Goal: Book appointment/travel/reservation

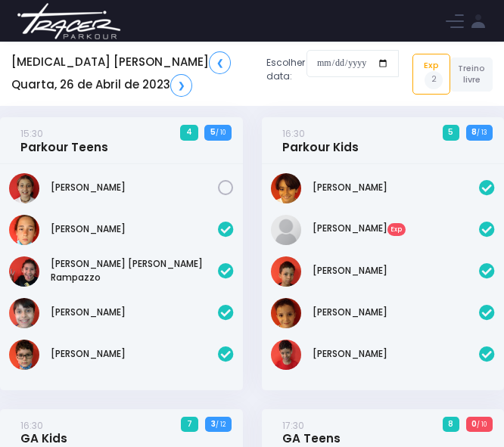
click at [82, 23] on img at bounding box center [68, 21] width 115 height 53
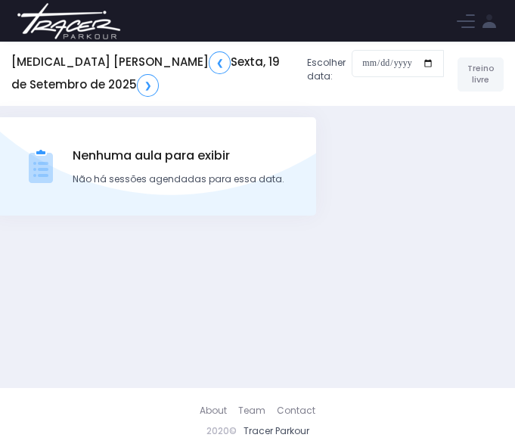
click at [71, 18] on img at bounding box center [68, 21] width 115 height 53
